Goal: Book appointment/travel/reservation

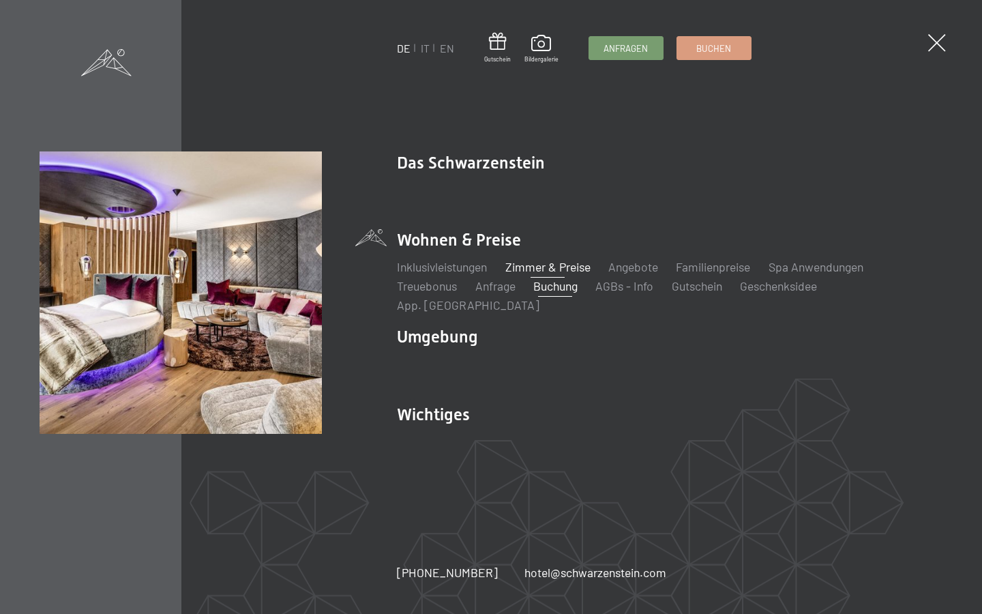
click at [540, 274] on link "Zimmer & Preise" at bounding box center [547, 266] width 85 height 15
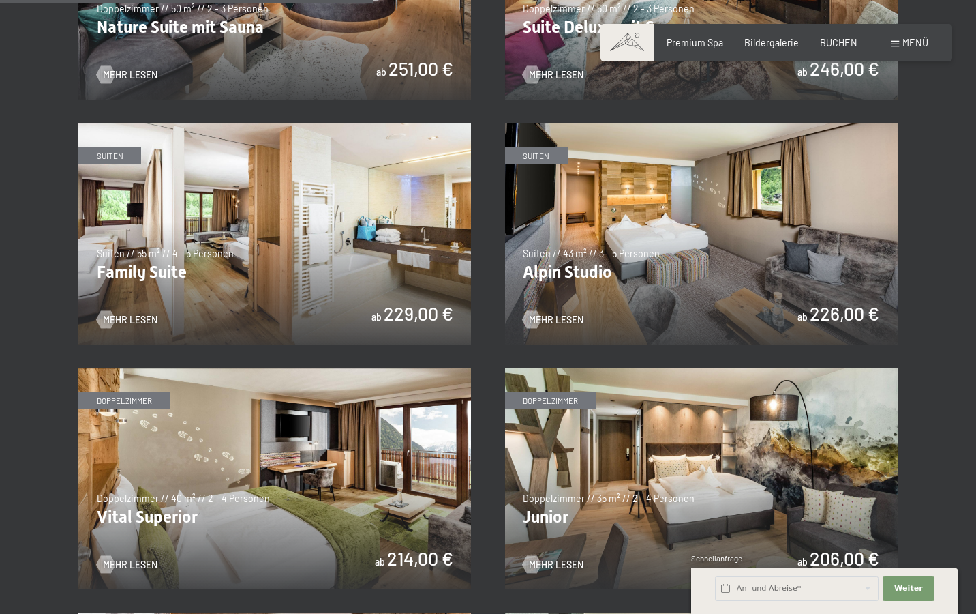
scroll to position [1408, 0]
click at [215, 190] on img at bounding box center [274, 233] width 393 height 221
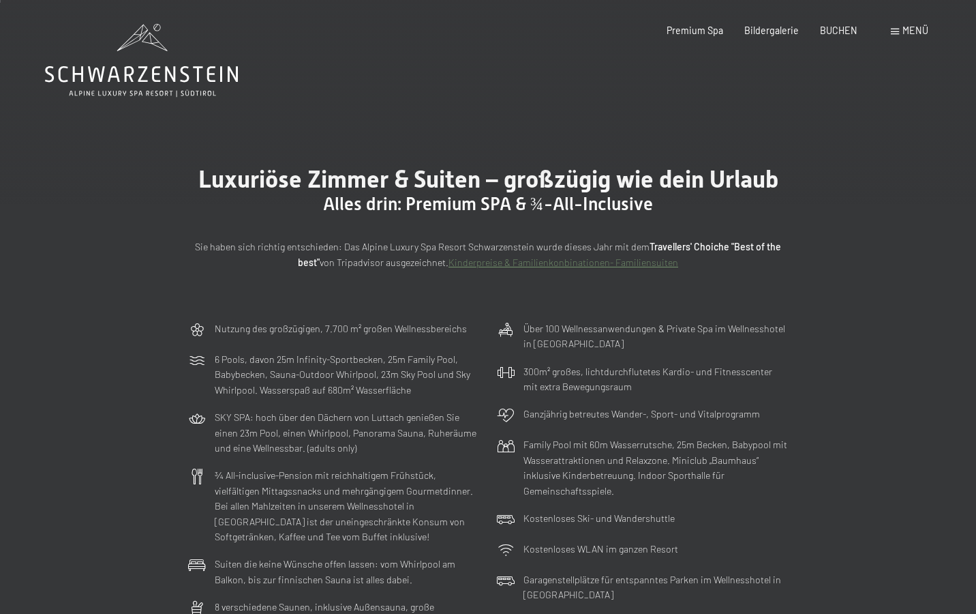
scroll to position [0, 0]
click at [693, 23] on span "Premium Spa" at bounding box center [695, 28] width 57 height 12
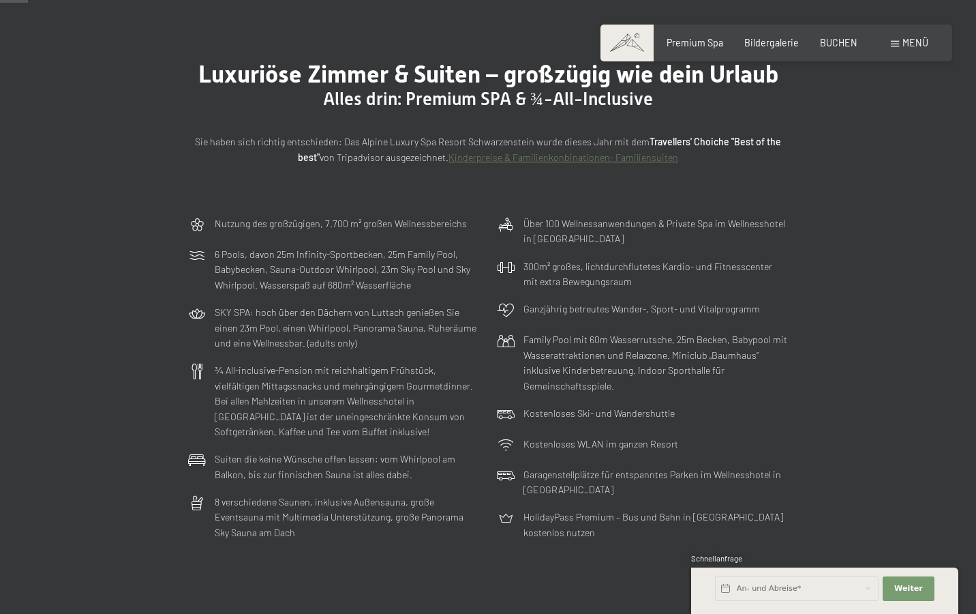
scroll to position [106, 0]
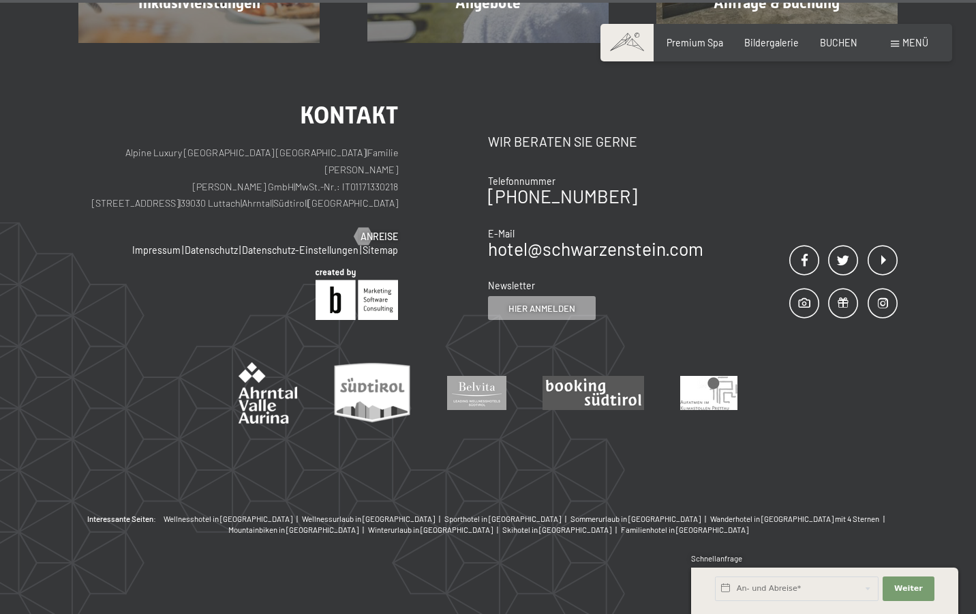
scroll to position [1606, 0]
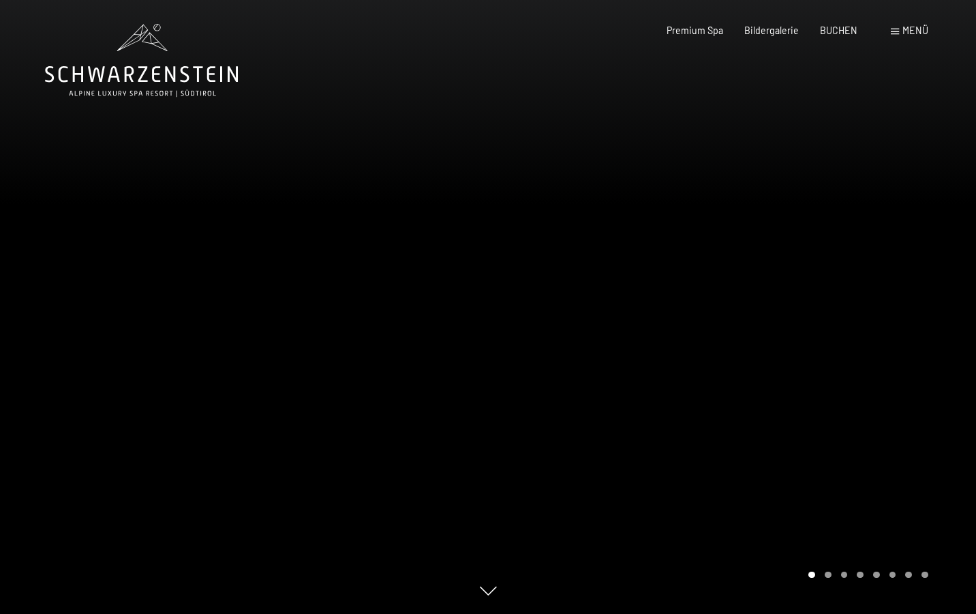
click at [918, 340] on div at bounding box center [732, 307] width 488 height 614
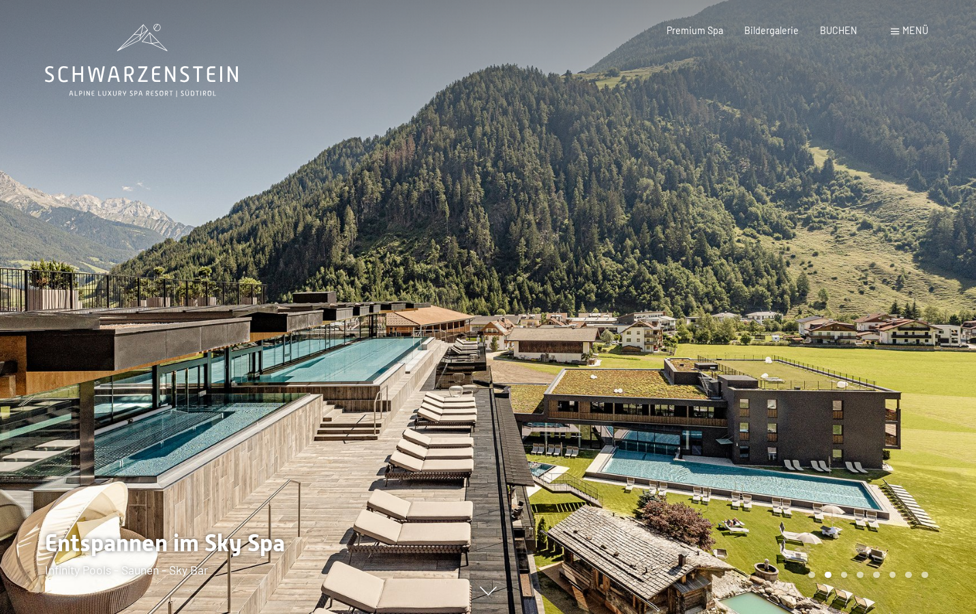
click at [918, 340] on div at bounding box center [732, 307] width 488 height 614
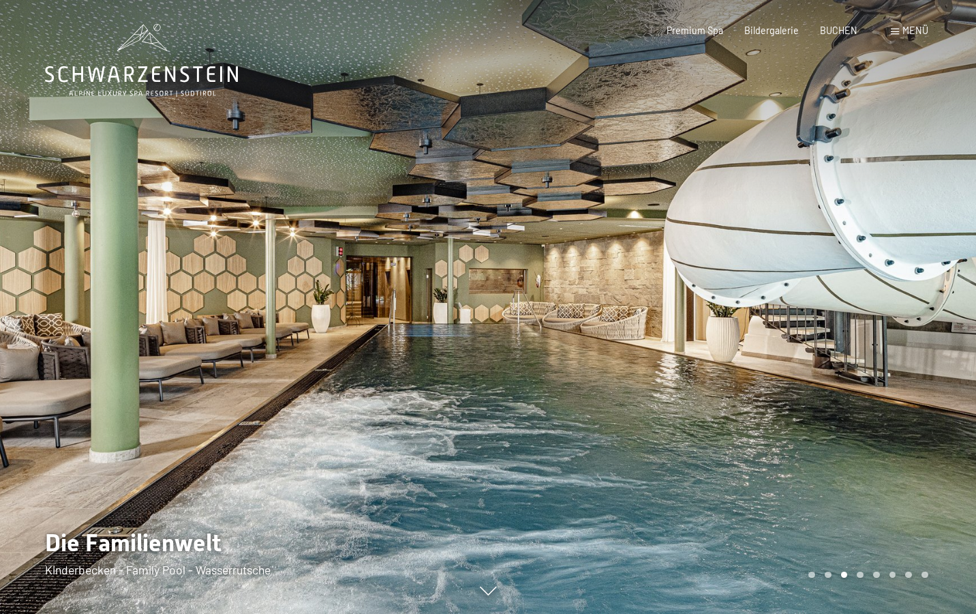
click at [920, 309] on div at bounding box center [732, 307] width 488 height 614
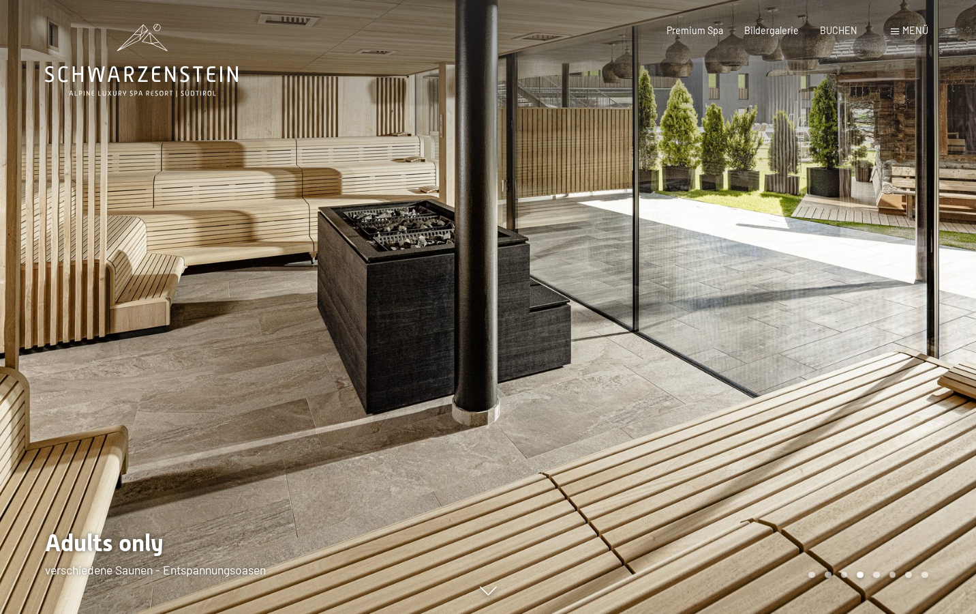
click at [920, 309] on div at bounding box center [732, 307] width 488 height 614
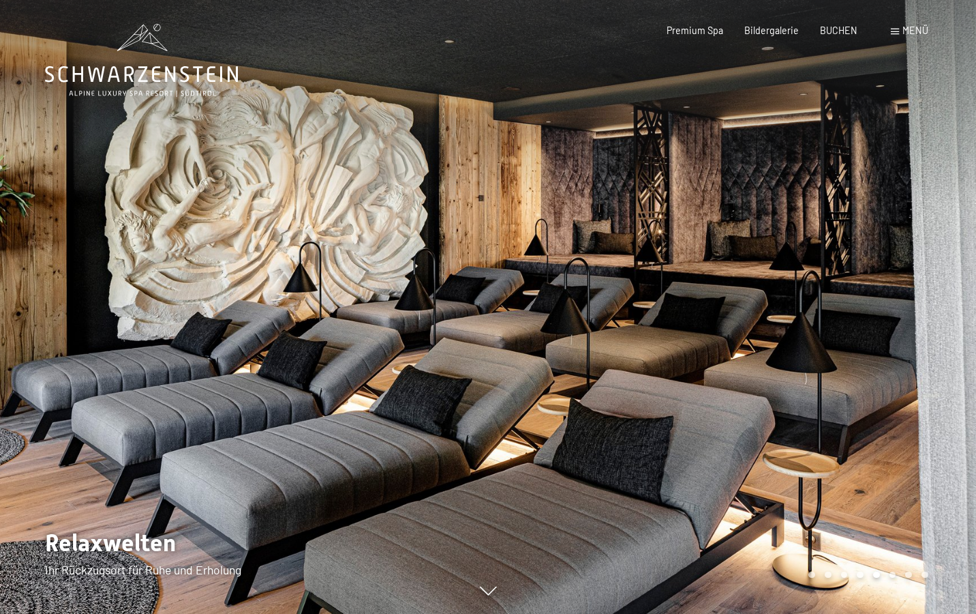
click at [920, 309] on div at bounding box center [732, 307] width 488 height 614
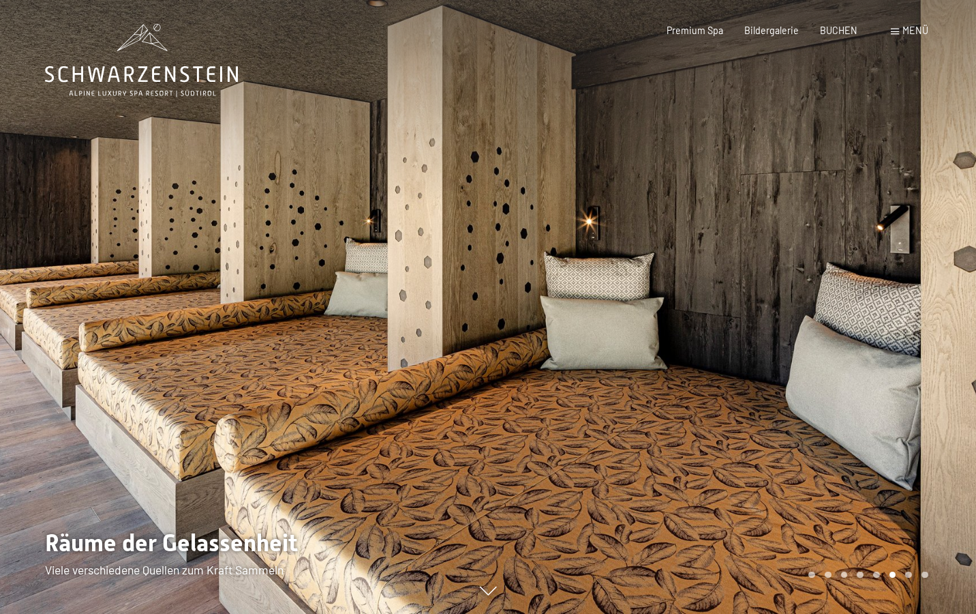
click at [920, 309] on div at bounding box center [732, 307] width 488 height 614
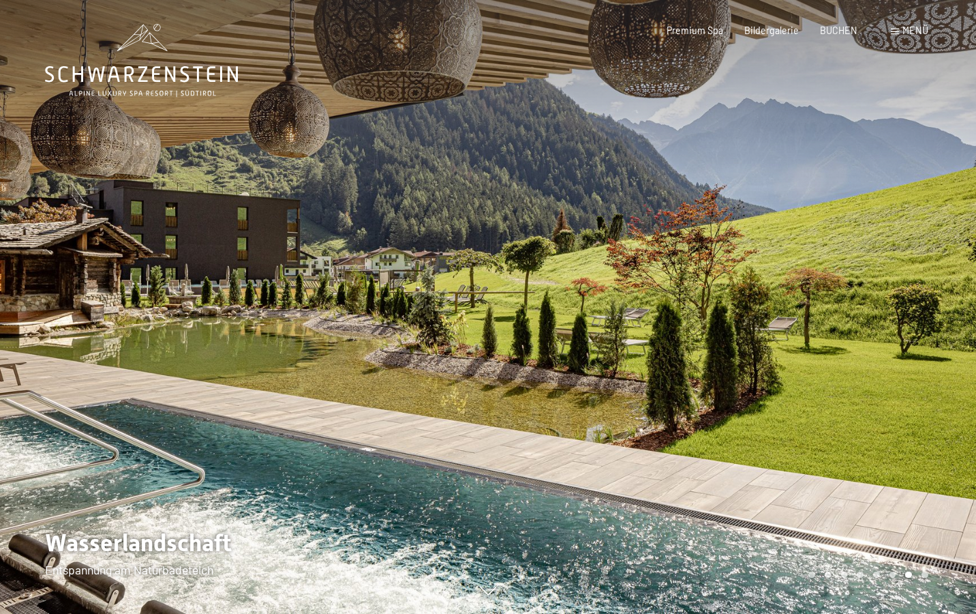
click at [920, 309] on div at bounding box center [732, 307] width 488 height 614
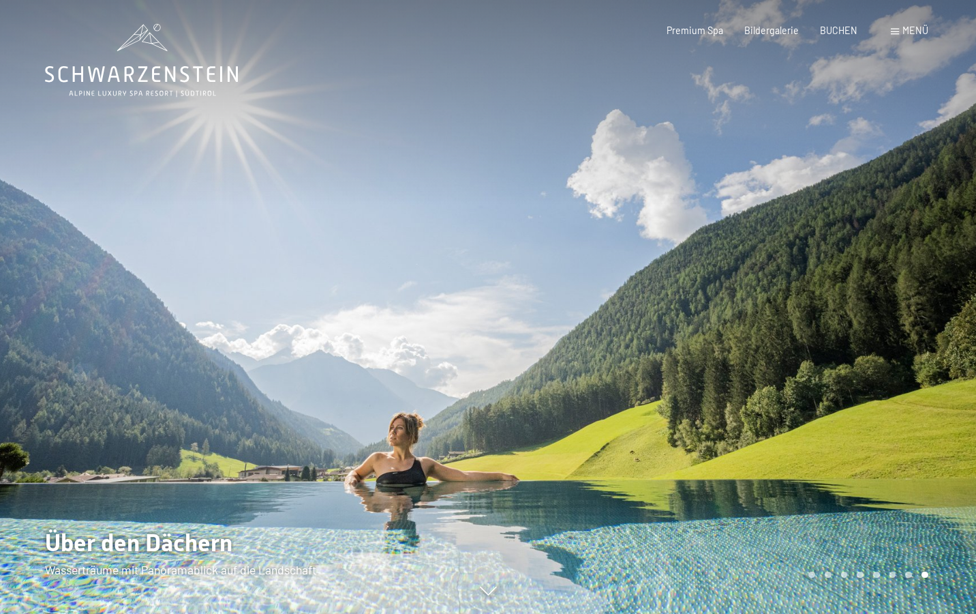
click at [920, 309] on div at bounding box center [732, 307] width 488 height 614
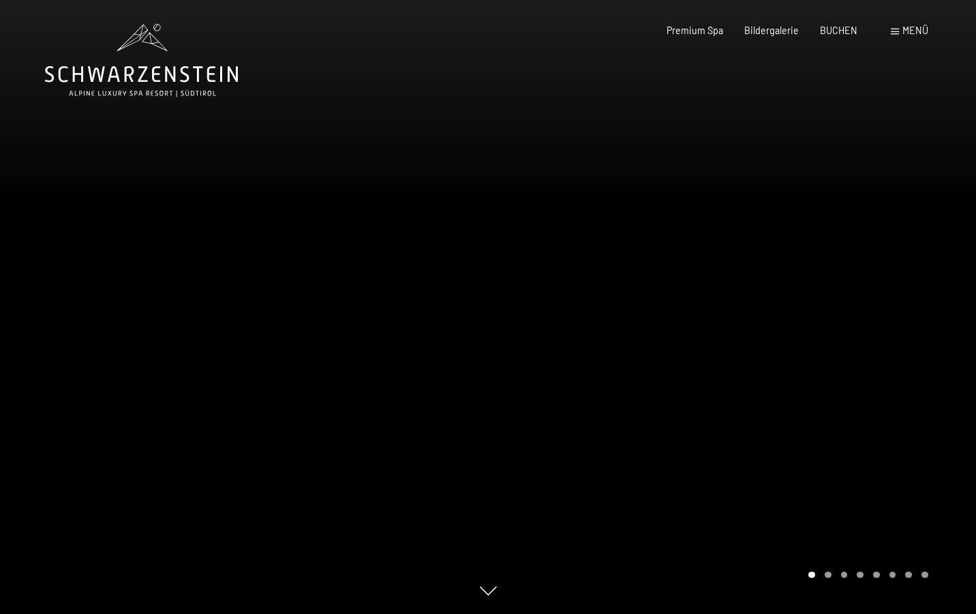
click at [920, 309] on div at bounding box center [732, 307] width 488 height 614
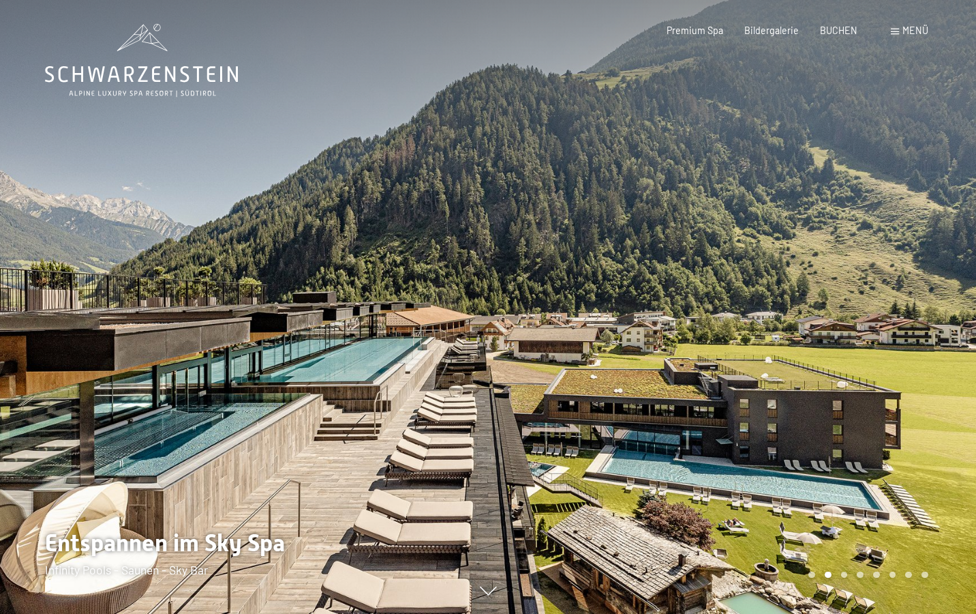
click at [920, 309] on div at bounding box center [732, 307] width 488 height 614
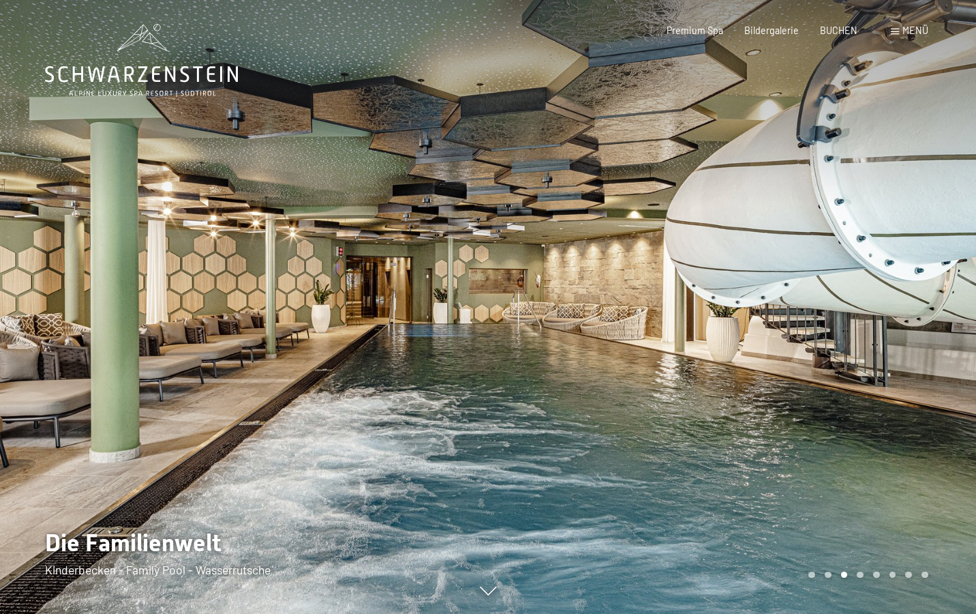
click at [920, 309] on div at bounding box center [732, 307] width 488 height 614
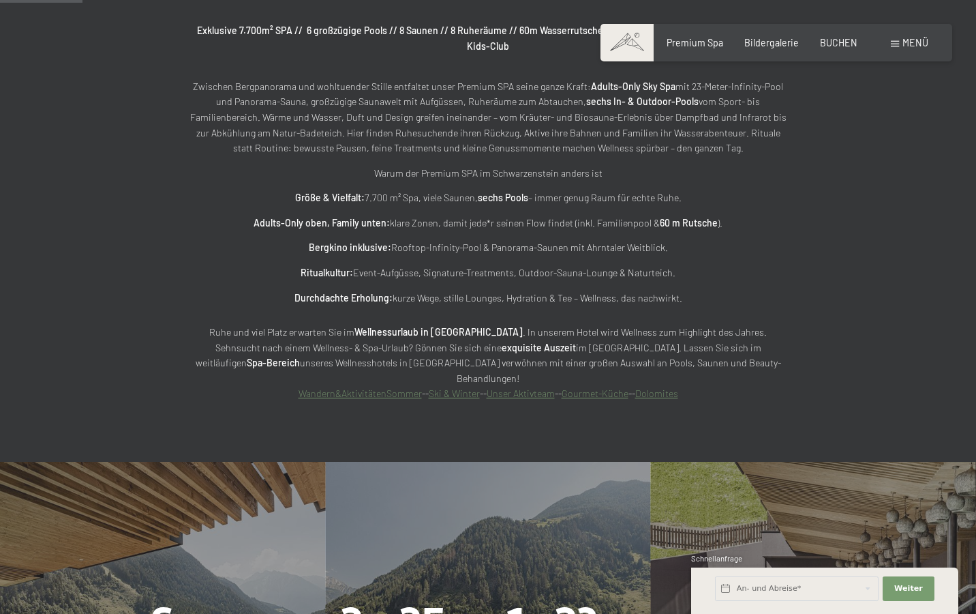
scroll to position [753, 0]
